Goal: Task Accomplishment & Management: Manage account settings

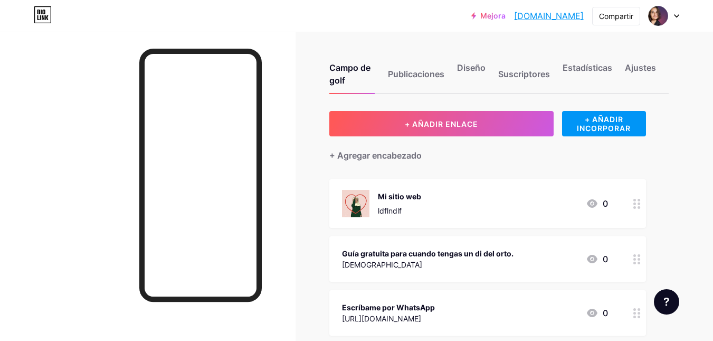
click at [635, 206] on circle at bounding box center [635, 207] width 3 height 3
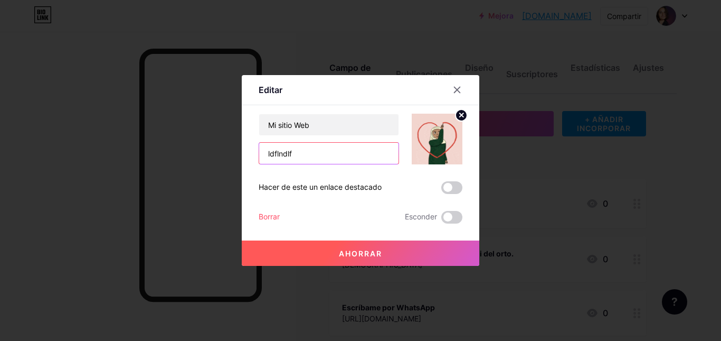
click at [344, 146] on input "ldflndlf" at bounding box center [328, 153] width 139 height 21
paste input "[URL][DOMAIN_NAME]"
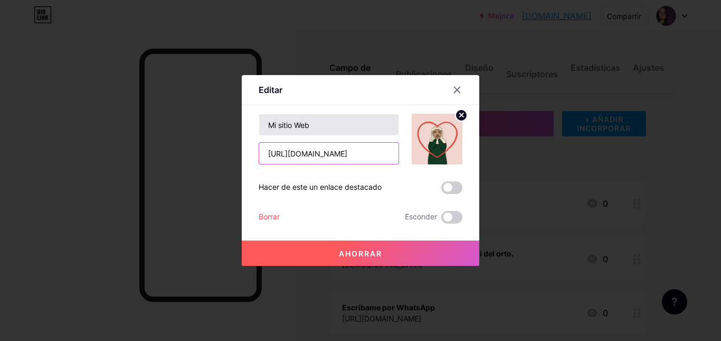
type input "[URL][DOMAIN_NAME]"
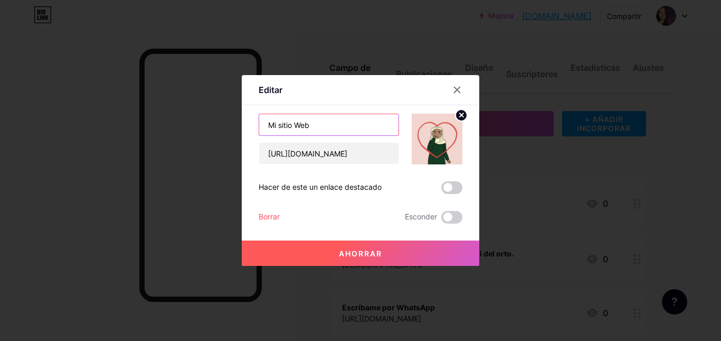
click at [352, 128] on input "Mi sitio Web" at bounding box center [328, 124] width 139 height 21
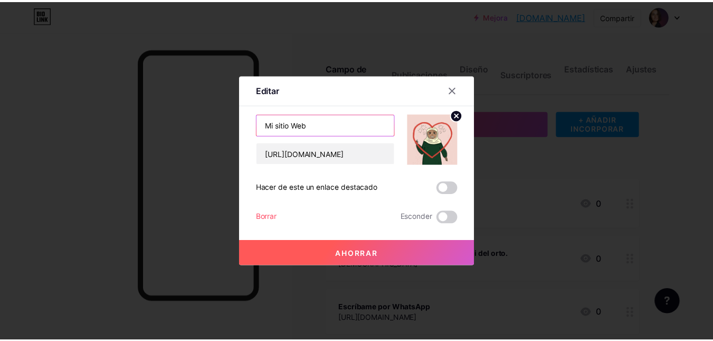
scroll to position [0, 0]
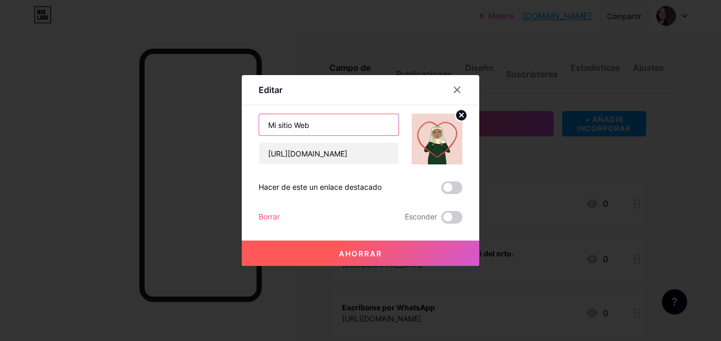
click at [352, 128] on input "Mi sitio Web" at bounding box center [328, 124] width 139 height 21
type input "¡"
type input "¿Quién soy?"
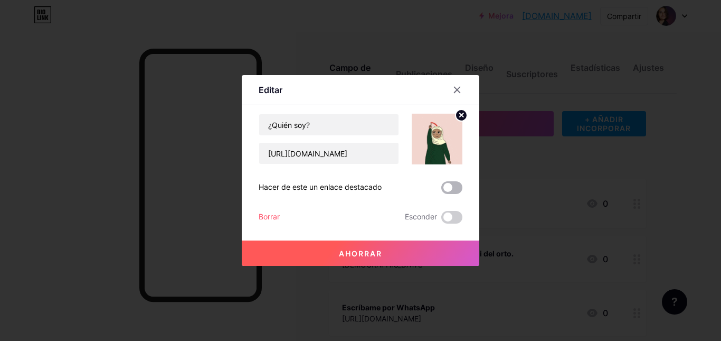
click at [444, 186] on span at bounding box center [451, 187] width 21 height 13
click at [441, 190] on input "checkbox" at bounding box center [441, 190] width 0 height 0
click at [368, 249] on font "Ahorrar" at bounding box center [360, 253] width 43 height 9
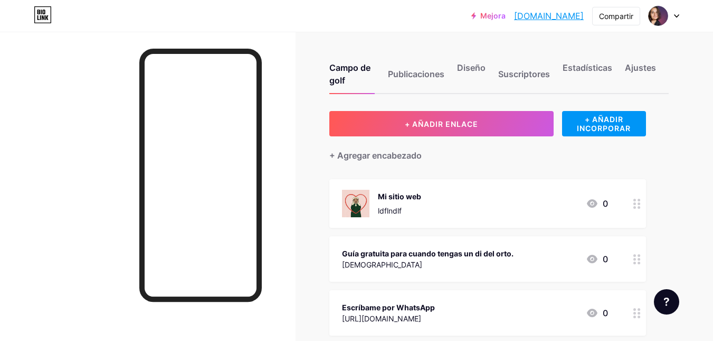
click at [634, 203] on circle at bounding box center [635, 203] width 3 height 3
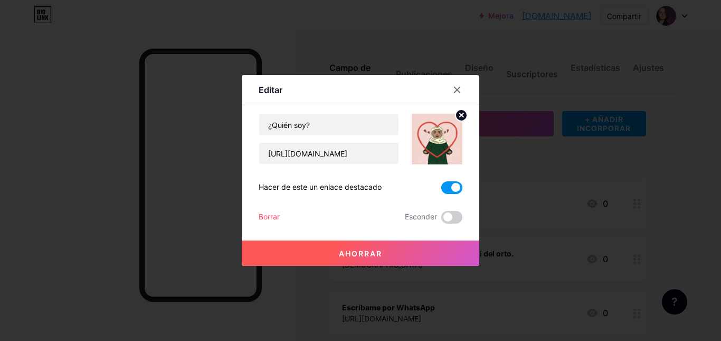
click at [425, 127] on img at bounding box center [437, 139] width 51 height 51
click at [462, 119] on circle at bounding box center [462, 115] width 12 height 12
click at [435, 138] on rect at bounding box center [435, 131] width 17 height 17
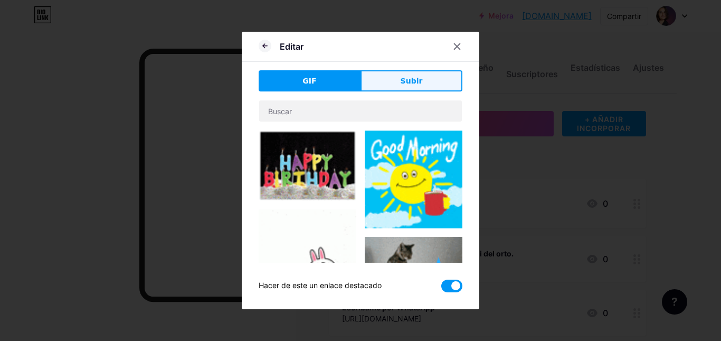
click at [422, 83] on button "Subir" at bounding box center [412, 80] width 102 height 21
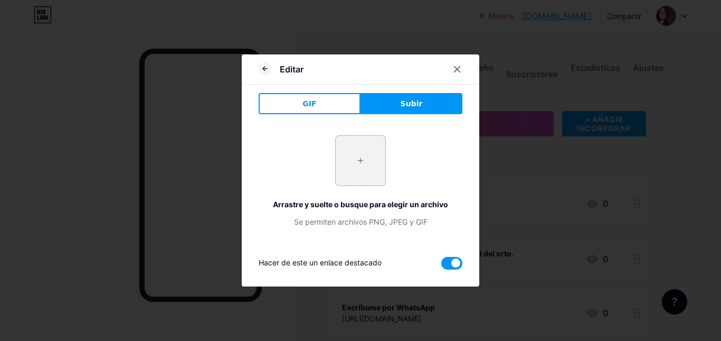
click at [354, 156] on input "file" at bounding box center [361, 161] width 50 height 50
type input "C:\fakepath\BelenCastaño_Foto Perfil FOTO.jpg"
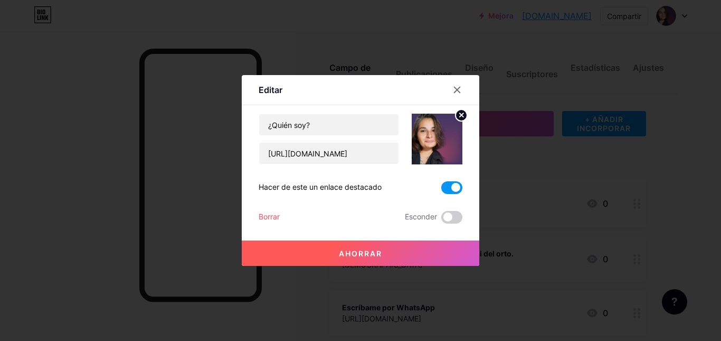
click at [393, 256] on button "Ahorrar" at bounding box center [361, 252] width 238 height 25
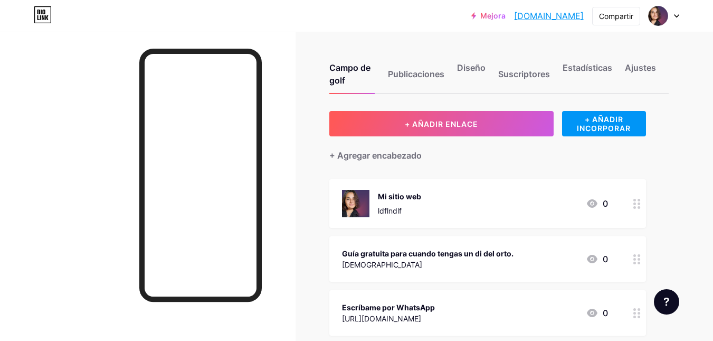
click at [396, 208] on font "ldflndlf" at bounding box center [390, 210] width 24 height 9
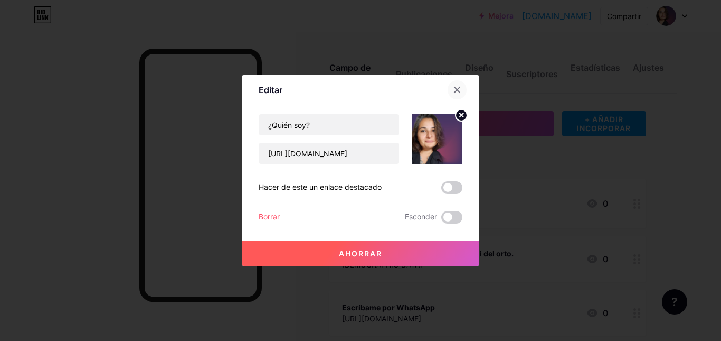
click at [459, 89] on icon at bounding box center [458, 90] width 6 height 6
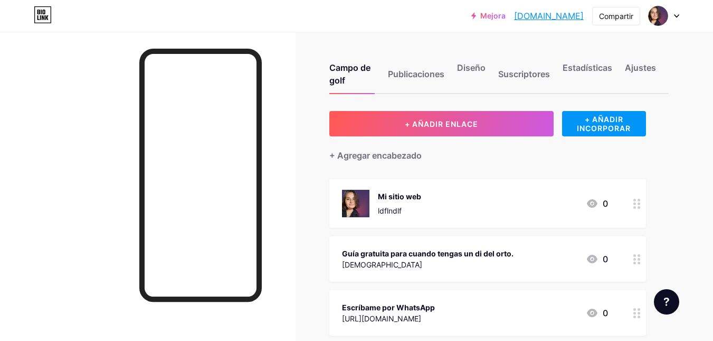
click at [391, 212] on font "ldflndlf" at bounding box center [390, 210] width 24 height 9
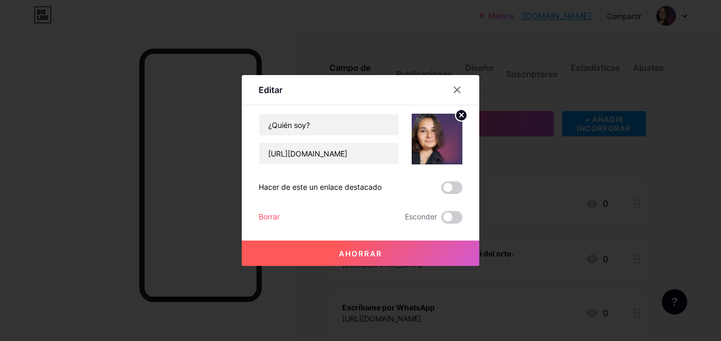
click at [372, 250] on font "Ahorrar" at bounding box center [360, 253] width 43 height 9
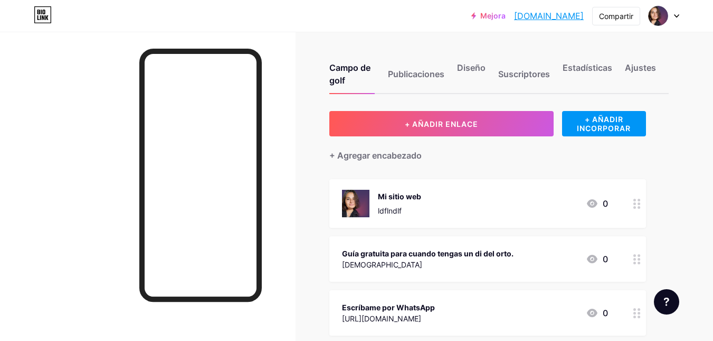
click at [397, 211] on font "ldflndlf" at bounding box center [390, 210] width 24 height 9
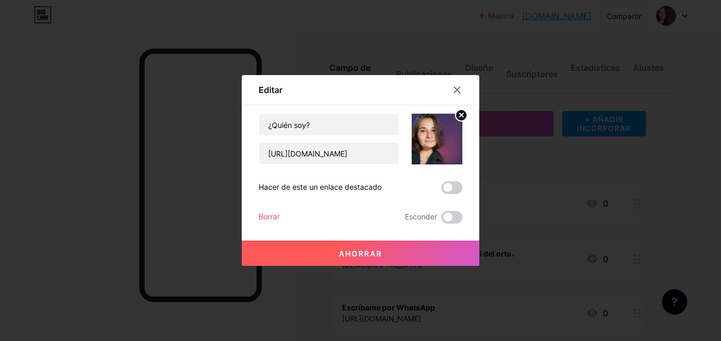
click at [432, 251] on button "Ahorrar" at bounding box center [361, 252] width 238 height 25
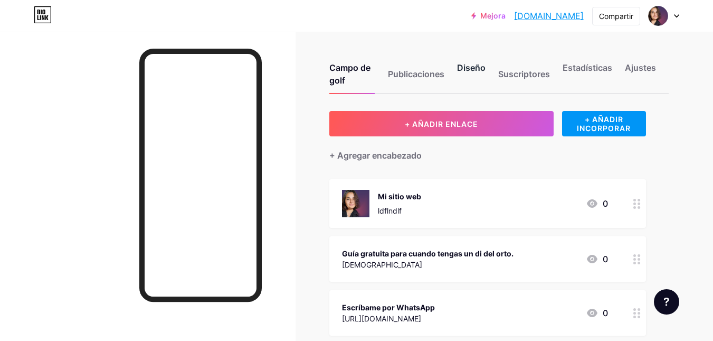
click at [466, 68] on font "Diseño" at bounding box center [471, 67] width 29 height 11
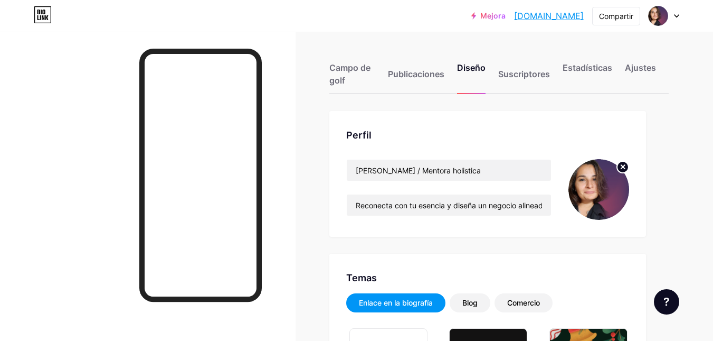
type input "#381d4e"
type input "#977d8c"
type input "#ffffff"
click at [337, 57] on div "Campo de golf Publicaciones Diseño Suscriptores Estadísticas Ajustes" at bounding box center [500, 69] width 340 height 50
click at [351, 70] on font "Campo de golf" at bounding box center [350, 73] width 41 height 23
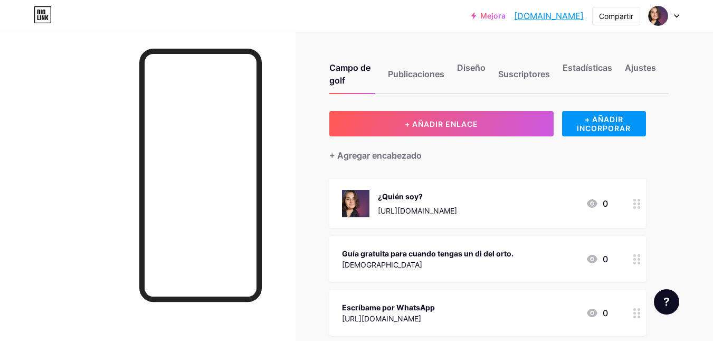
scroll to position [53, 0]
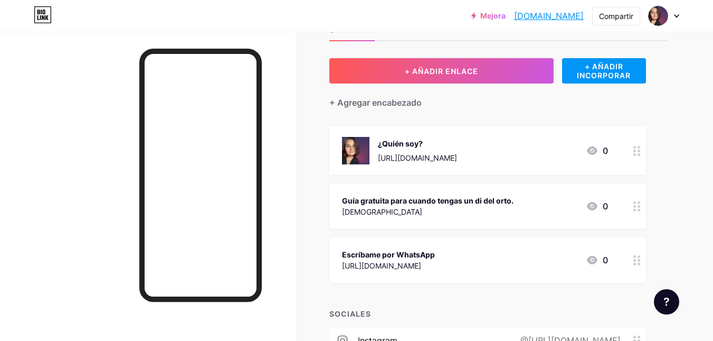
click at [457, 154] on font "[URL][DOMAIN_NAME]" at bounding box center [417, 157] width 79 height 9
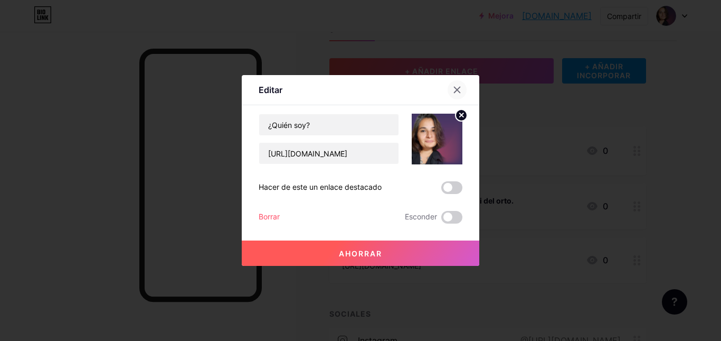
click at [460, 96] on div at bounding box center [457, 89] width 19 height 19
